Goal: Communication & Community: Answer question/provide support

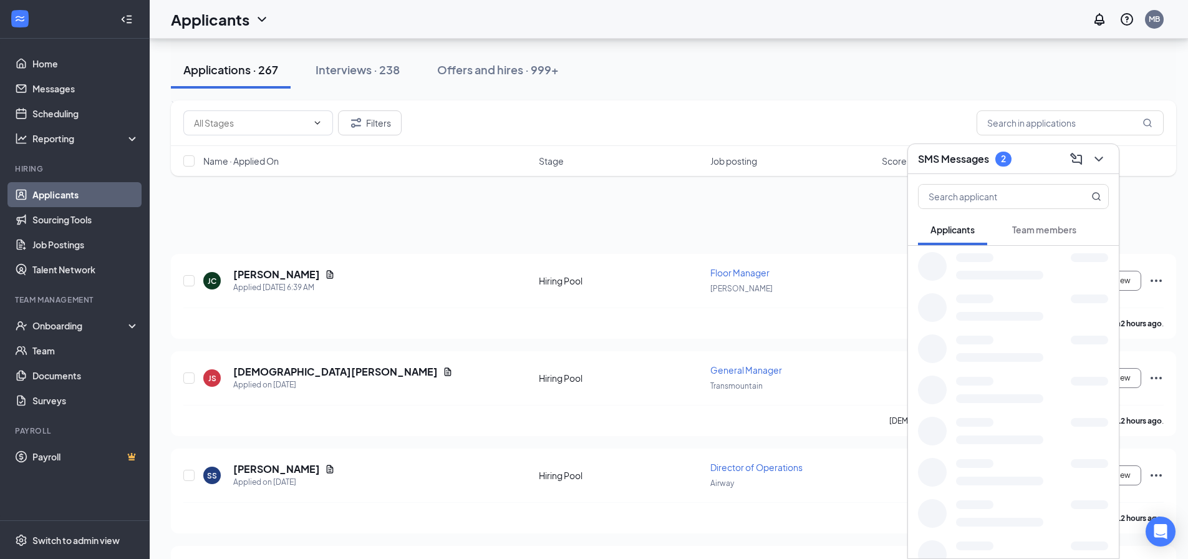
scroll to position [291, 0]
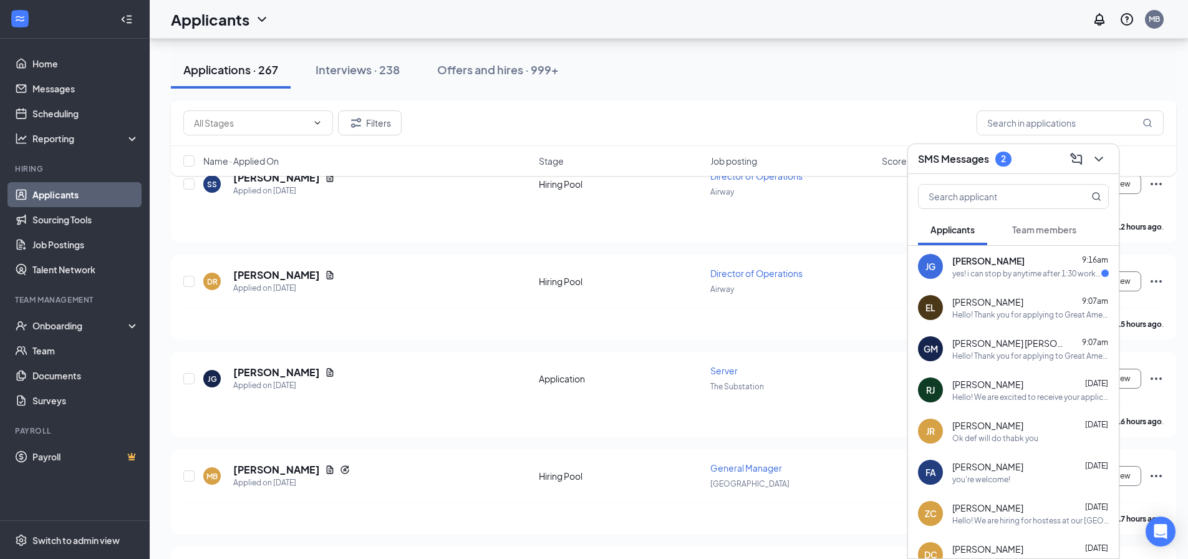
click at [1042, 271] on div "yes! i can stop by anytime after 1:30 works for me." at bounding box center [1027, 273] width 149 height 11
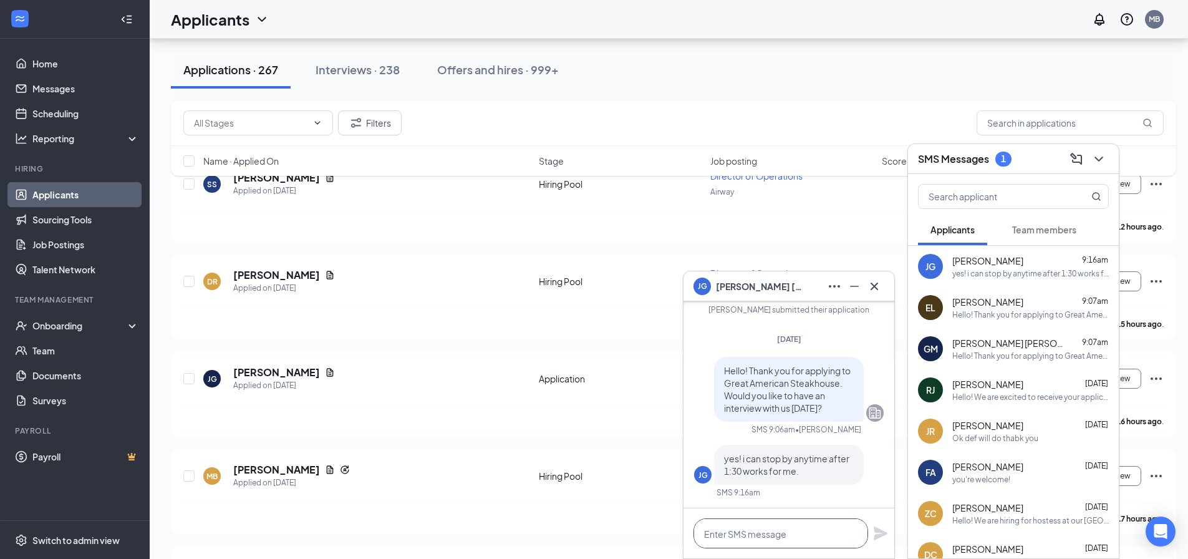
click at [764, 532] on textarea at bounding box center [781, 533] width 175 height 30
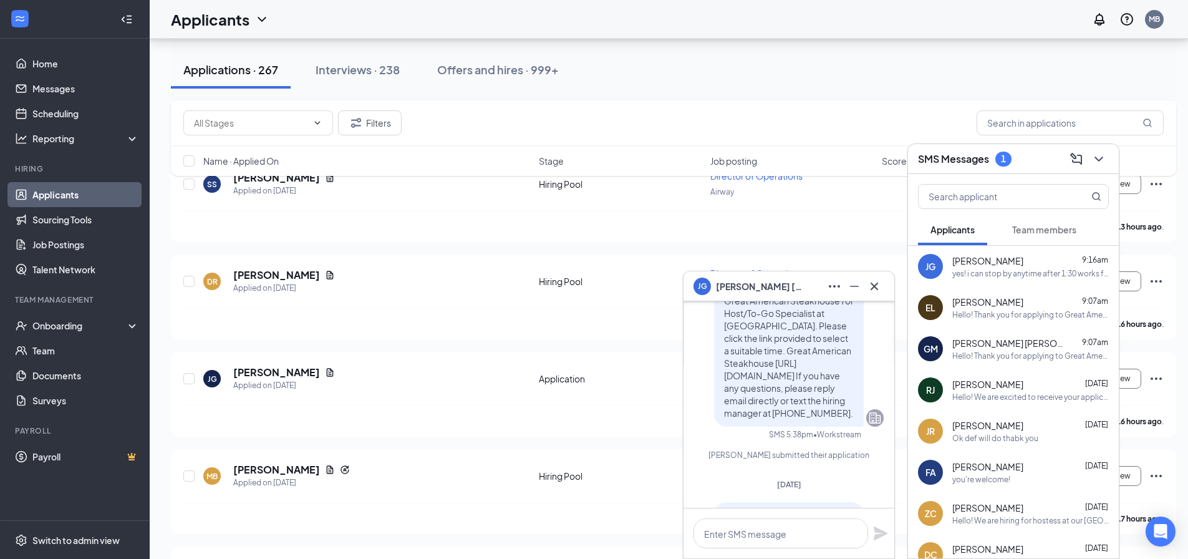
drag, startPoint x: 830, startPoint y: 551, endPoint x: 823, endPoint y: 519, distance: 33.3
click at [830, 550] on div at bounding box center [789, 533] width 211 height 50
click at [792, 475] on div "[DATE] 12:00am" at bounding box center [759, 464] width 65 height 26
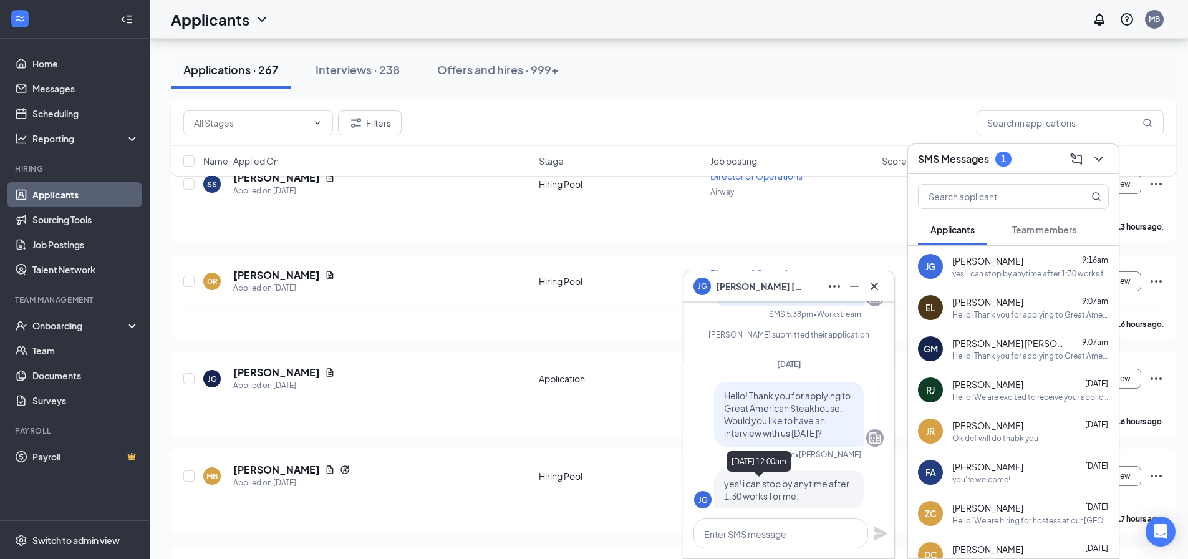
scroll to position [0, 0]
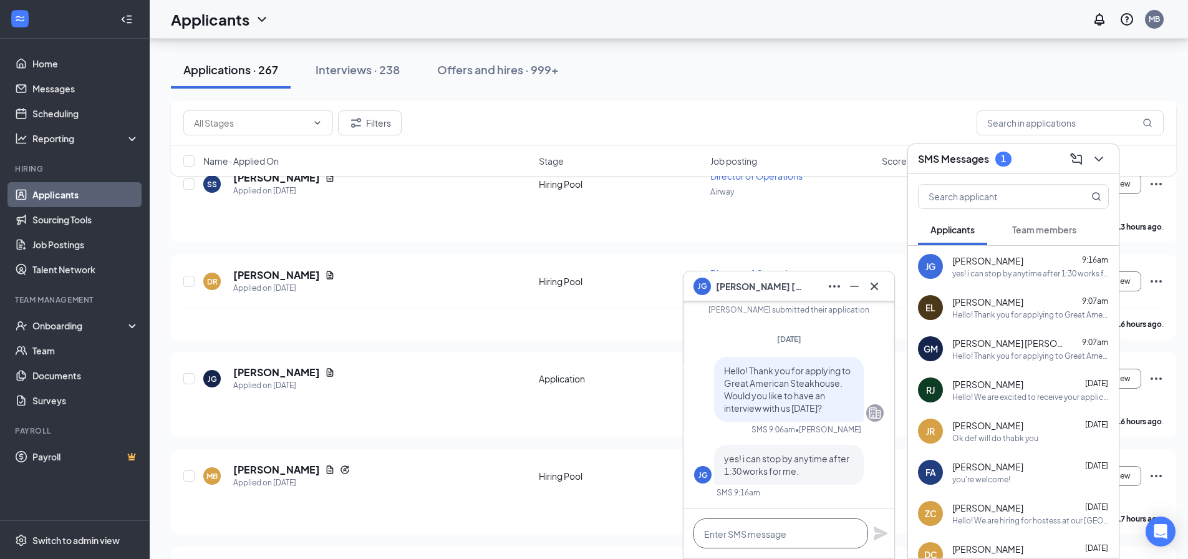
click at [800, 542] on textarea at bounding box center [781, 533] width 175 height 30
type textarea "ok perfect at 3pm is ok?"
click at [873, 526] on button at bounding box center [880, 533] width 15 height 15
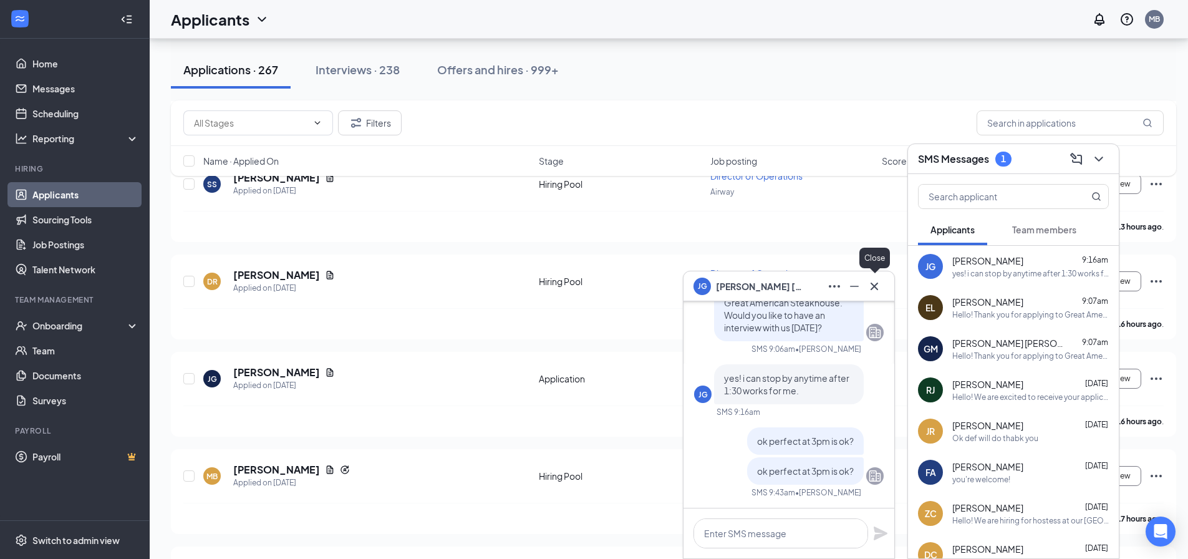
click at [876, 283] on icon "Cross" at bounding box center [874, 286] width 15 height 15
